Goal: Information Seeking & Learning: Check status

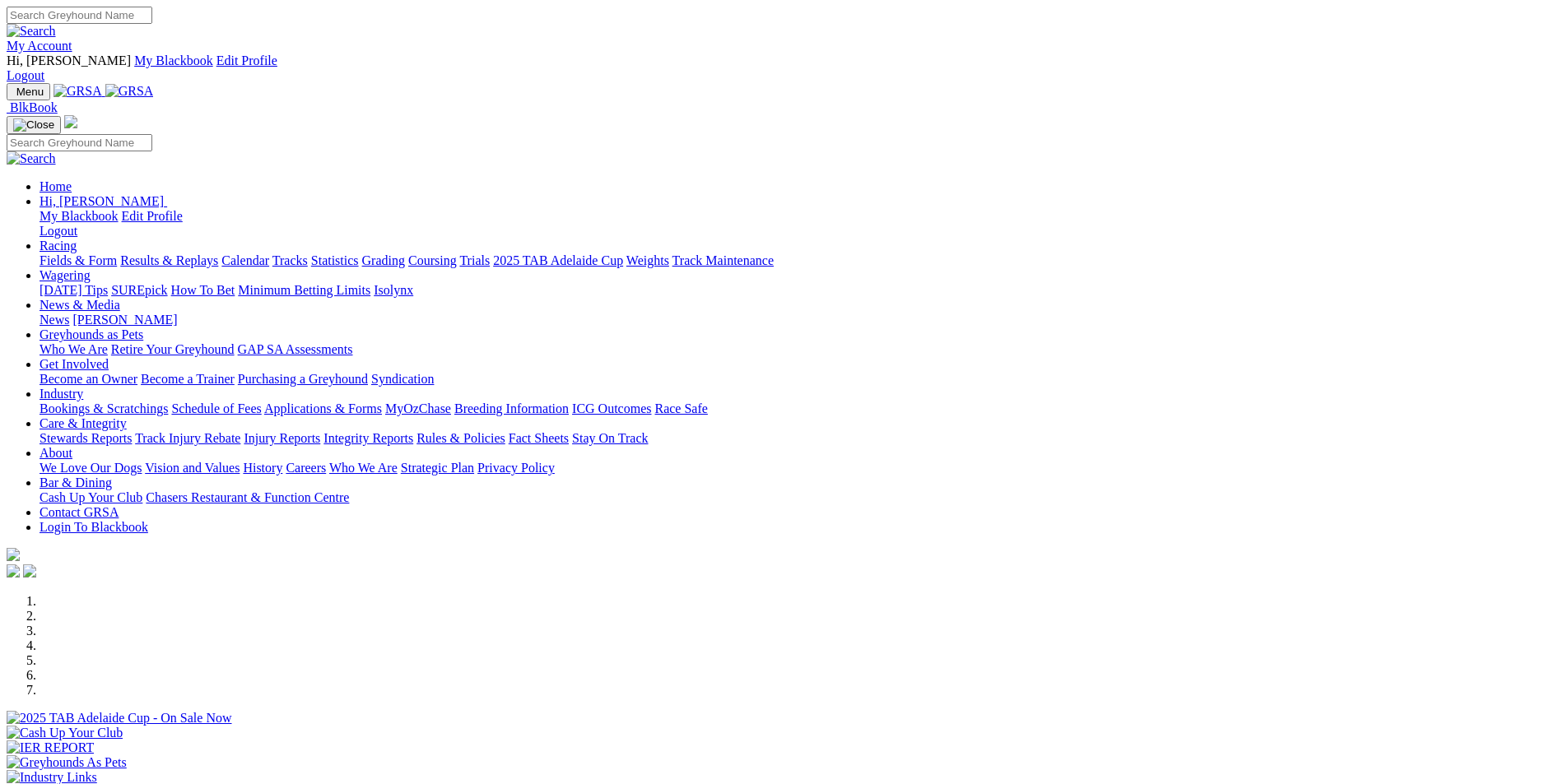
click at [219, 253] on link "Results & Replays" at bounding box center [169, 260] width 98 height 14
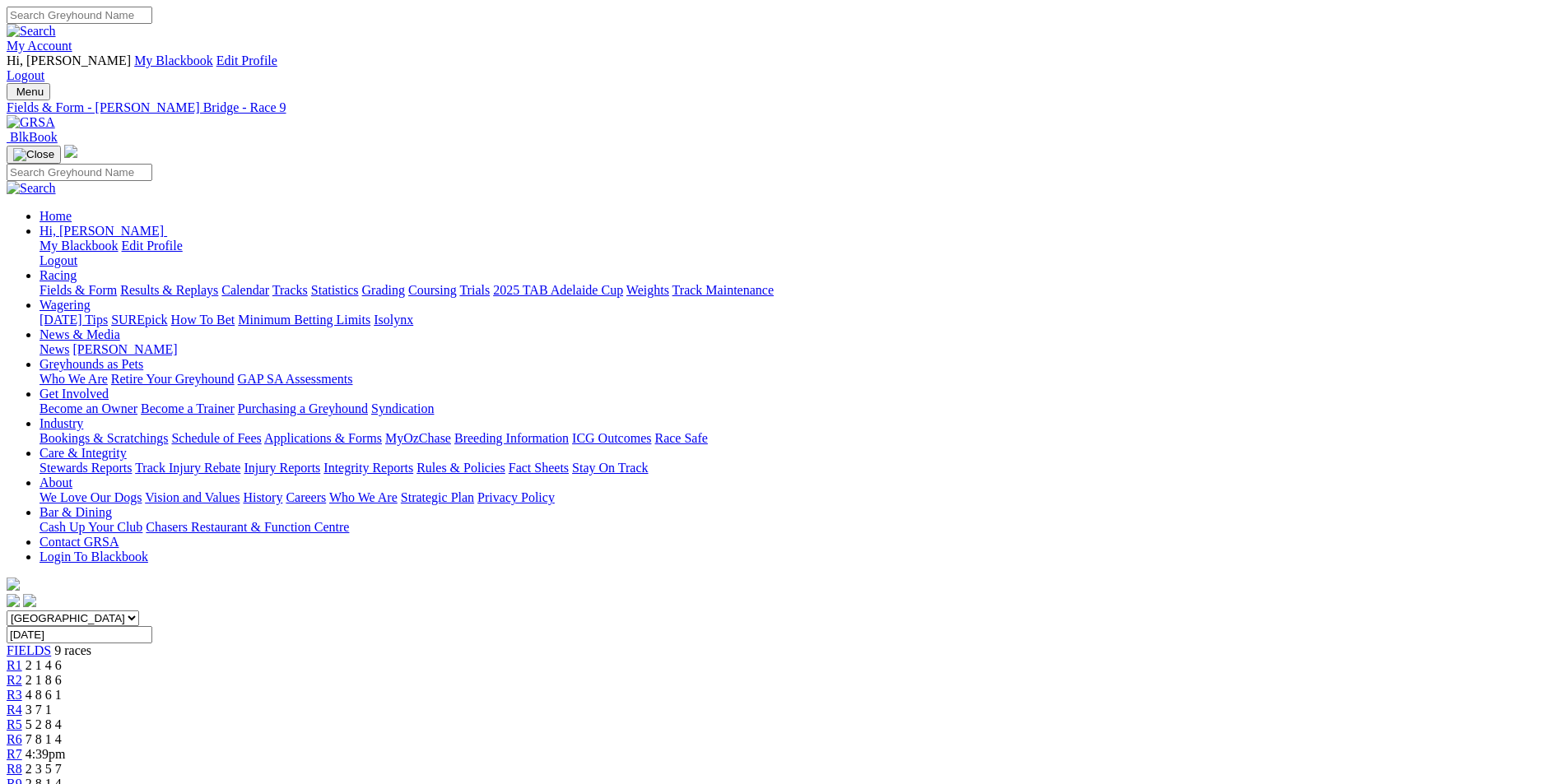
click at [62, 762] on span "2 3 5 7" at bounding box center [44, 769] width 36 height 14
click at [62, 747] on span "7 2 5 8" at bounding box center [44, 754] width 36 height 14
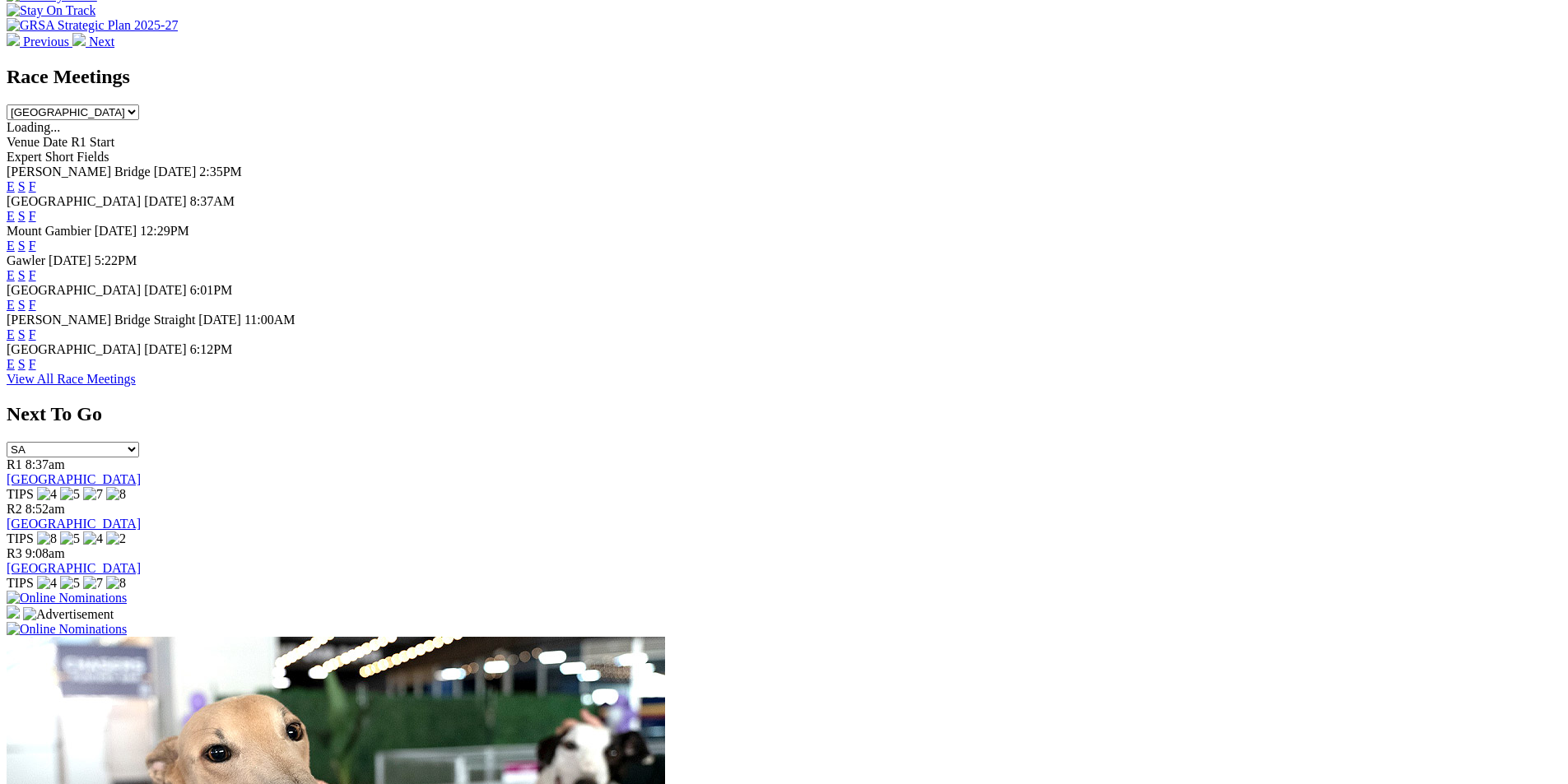
scroll to position [758, 0]
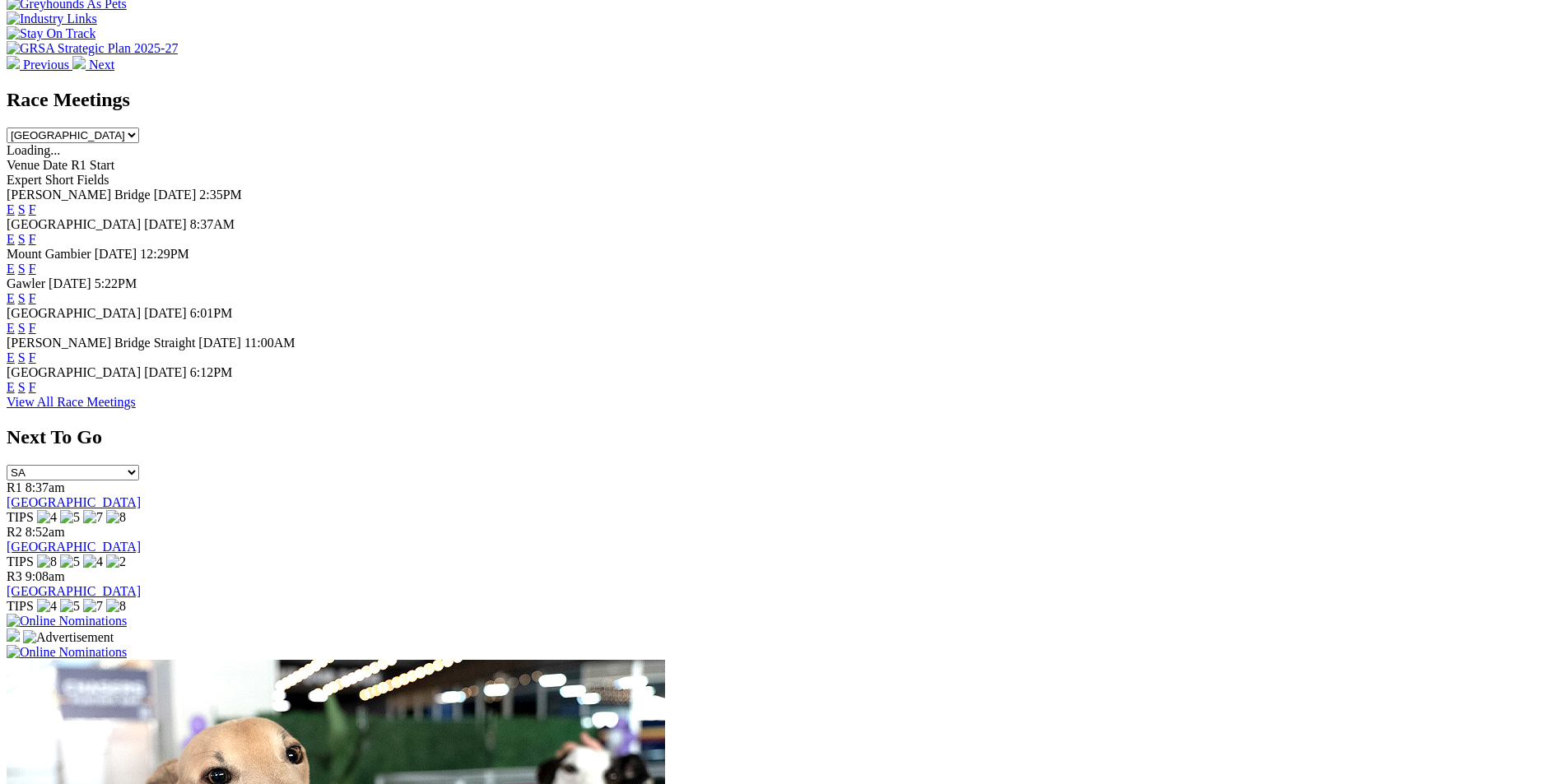
click at [36, 232] on link "F" at bounding box center [32, 239] width 7 height 14
